Goal: Participate in discussion: Engage in conversation with other users on a specific topic

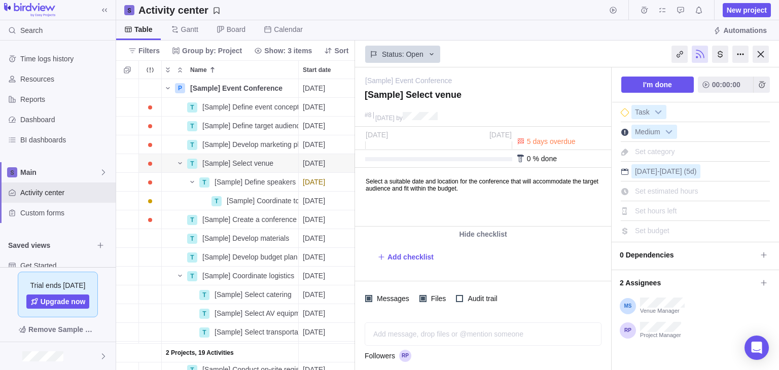
click at [451, 112] on div "#8 [DATE] by" at bounding box center [483, 118] width 256 height 17
click at [404, 335] on div "Add message, drop files or @mention someone AI" at bounding box center [483, 334] width 237 height 23
click at [525, 357] on div "Followers" at bounding box center [483, 356] width 237 height 12
click at [341, 356] on div "Start date" at bounding box center [329, 353] width 61 height 18
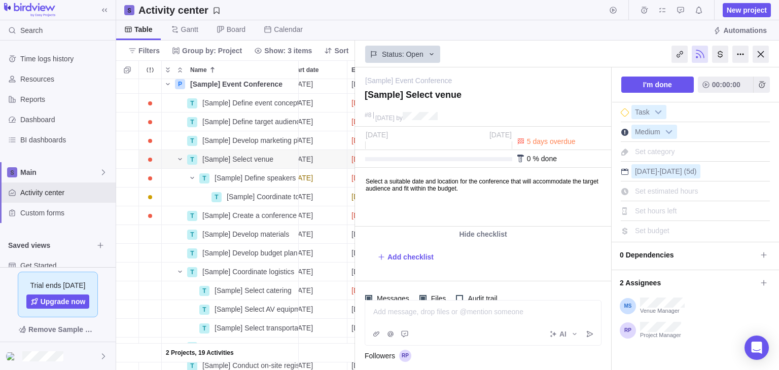
scroll to position [0, 12]
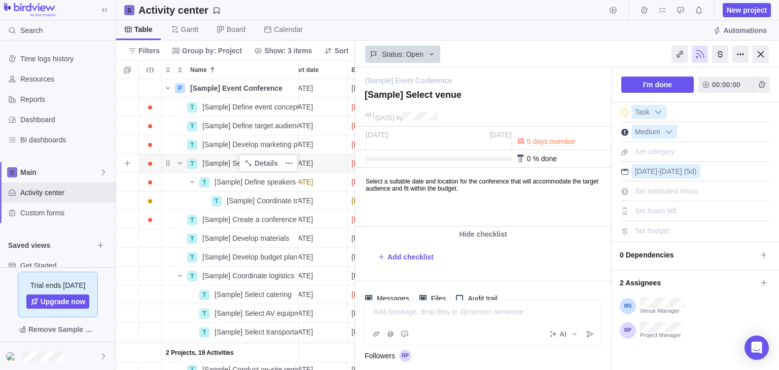
click at [222, 165] on span "[Sample] Select venue" at bounding box center [237, 163] width 71 height 10
click at [174, 193] on div "2 Projects, 19 Activities P [Sample] Event Conference Details [DATE] [DATE] 118…" at bounding box center [235, 224] width 239 height 291
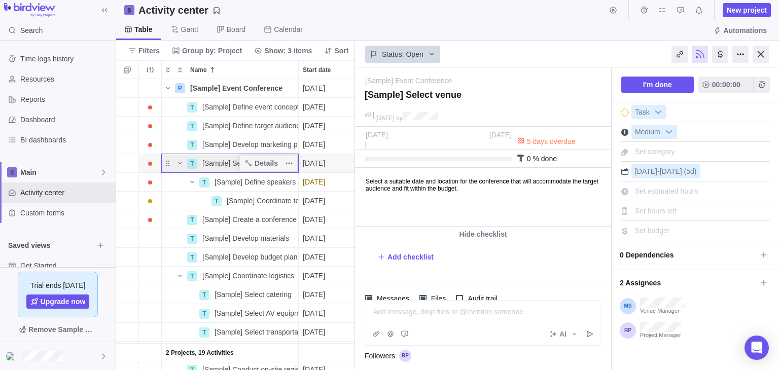
click at [428, 317] on div "Add message, drop files or @mention someone" at bounding box center [483, 312] width 236 height 22
click at [492, 271] on div "Hide checklist Add checklist" at bounding box center [483, 254] width 256 height 55
click at [527, 321] on div "Add message, drop files or @mention someone" at bounding box center [483, 312] width 236 height 22
click at [510, 315] on div at bounding box center [483, 312] width 219 height 10
click at [452, 284] on div "Messages Files Audit trail" at bounding box center [483, 298] width 256 height 34
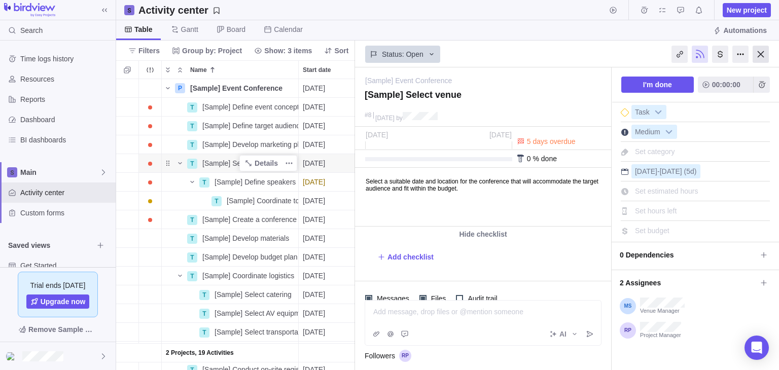
click at [765, 53] on div at bounding box center [761, 54] width 16 height 17
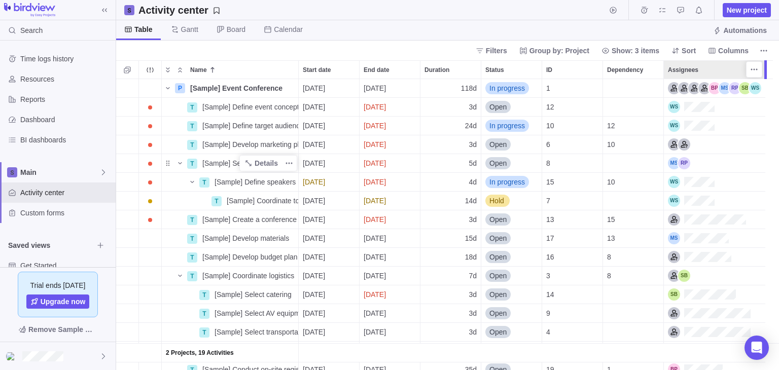
scroll to position [283, 655]
